Goal: Task Accomplishment & Management: Use online tool/utility

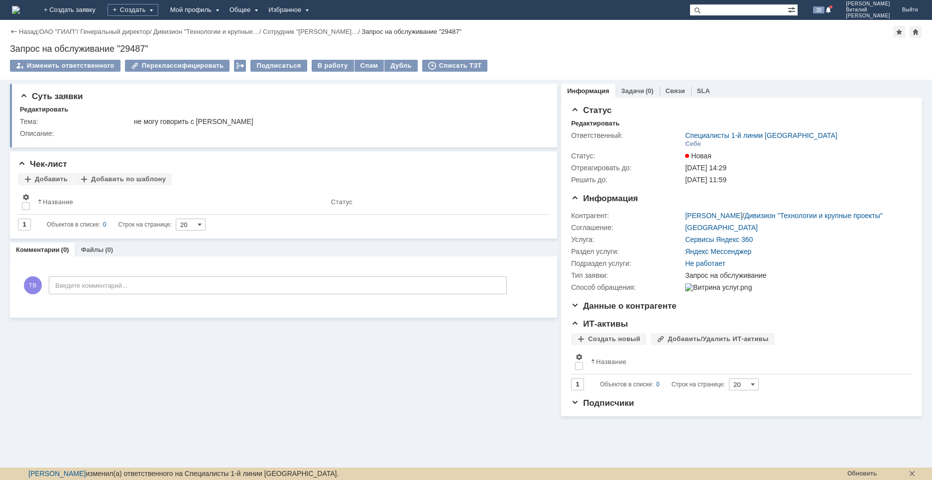
click at [20, 7] on img at bounding box center [16, 10] width 8 height 8
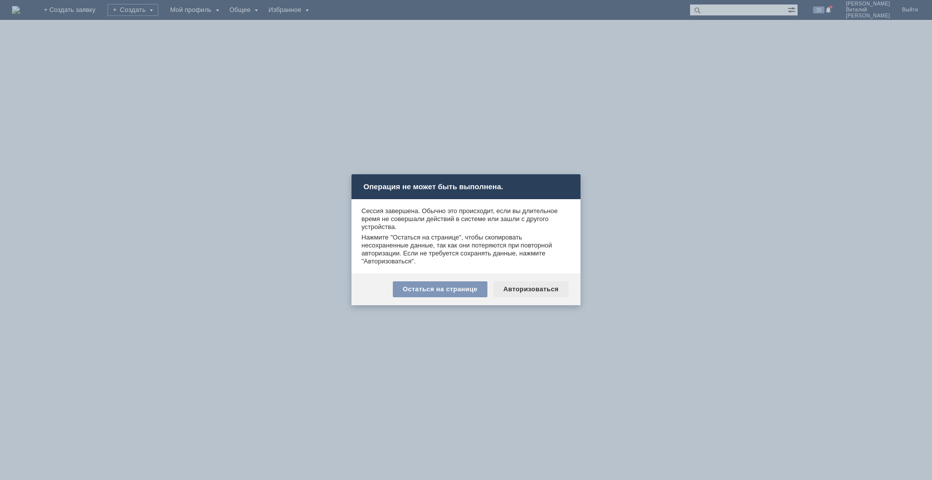
click at [537, 292] on div "Авторизоваться" at bounding box center [530, 289] width 75 height 16
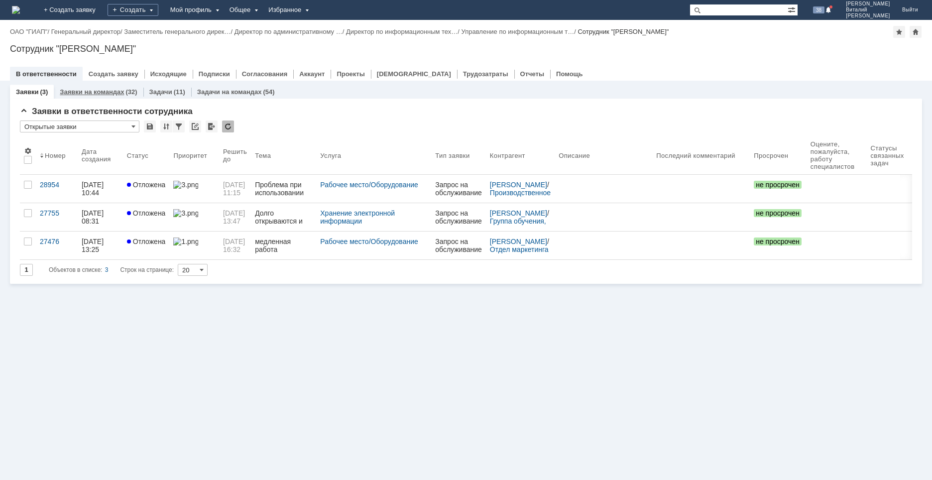
click at [99, 91] on link "Заявки на командах" at bounding box center [92, 91] width 64 height 7
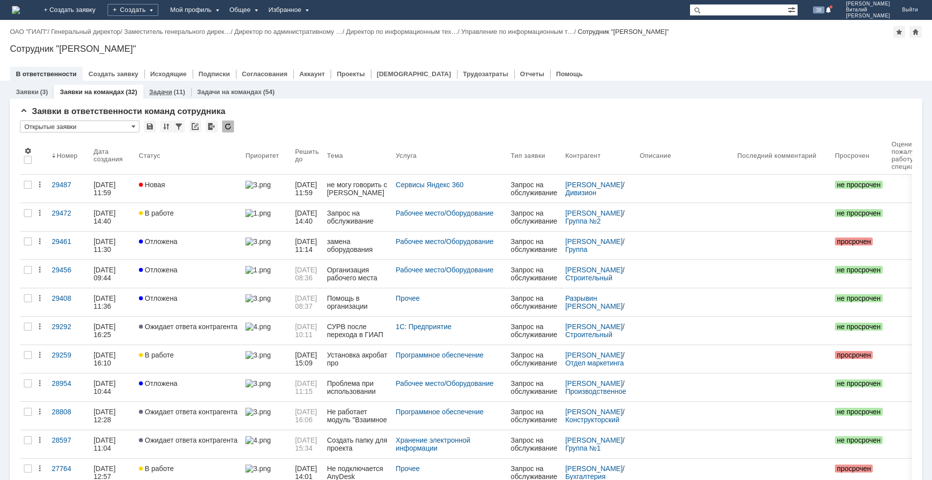
click at [163, 93] on link "Задачи" at bounding box center [160, 91] width 23 height 7
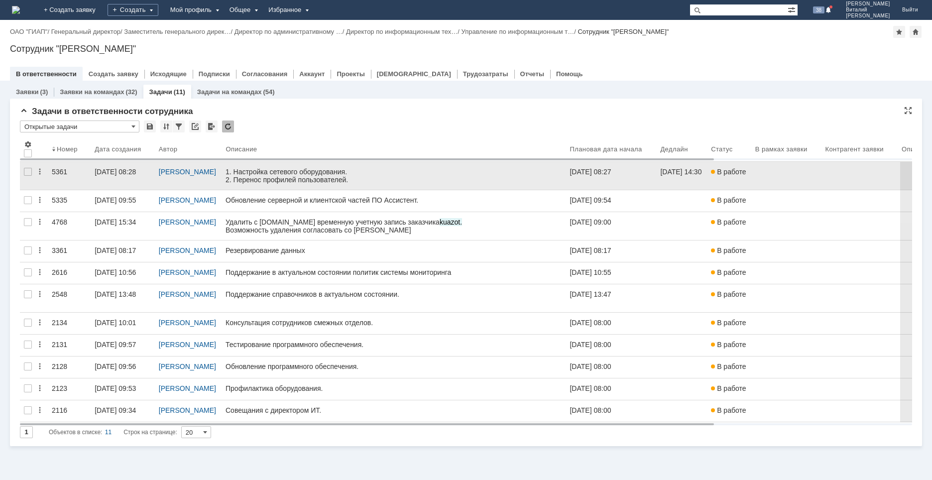
click at [269, 187] on link at bounding box center [393, 176] width 344 height 28
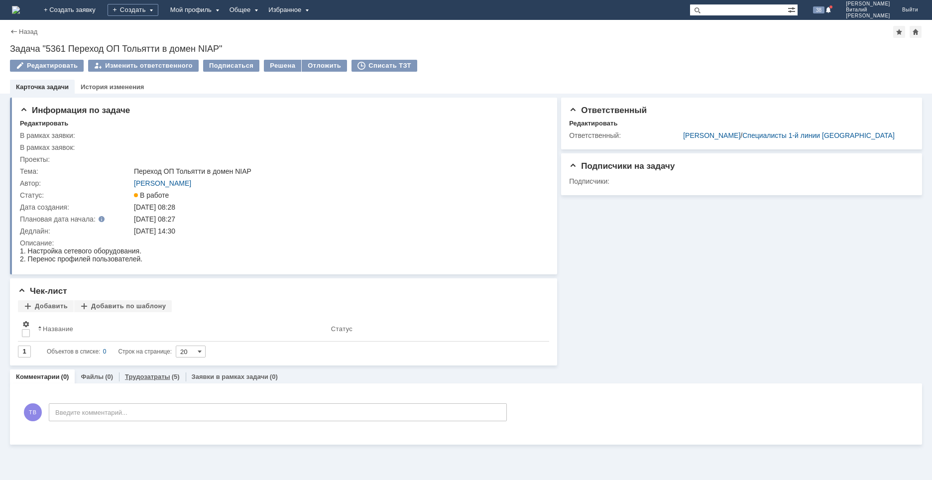
click at [151, 375] on link "Трудозатраты" at bounding box center [147, 376] width 45 height 7
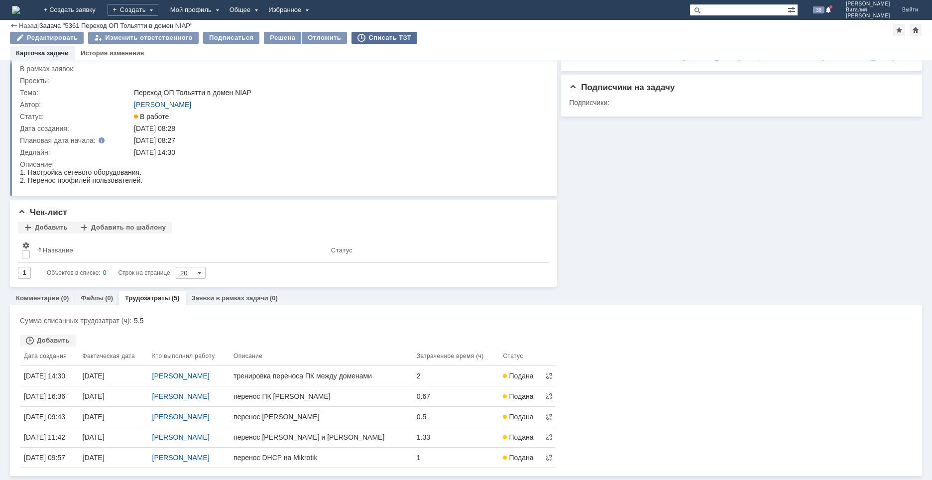
click at [375, 40] on div "Списать ТЗТ" at bounding box center [384, 38] width 66 height 12
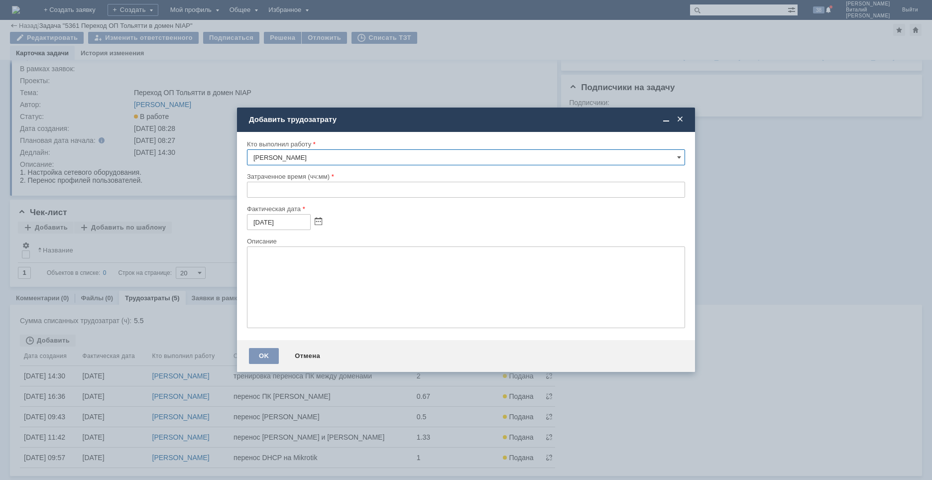
click at [250, 190] on input "text" at bounding box center [466, 190] width 438 height 16
type input "00:45"
click at [296, 274] on textarea at bounding box center [466, 287] width 438 height 82
type textarea "перенос Картелевой"
click at [264, 352] on div "OK" at bounding box center [264, 356] width 30 height 16
